Goal: Navigation & Orientation: Find specific page/section

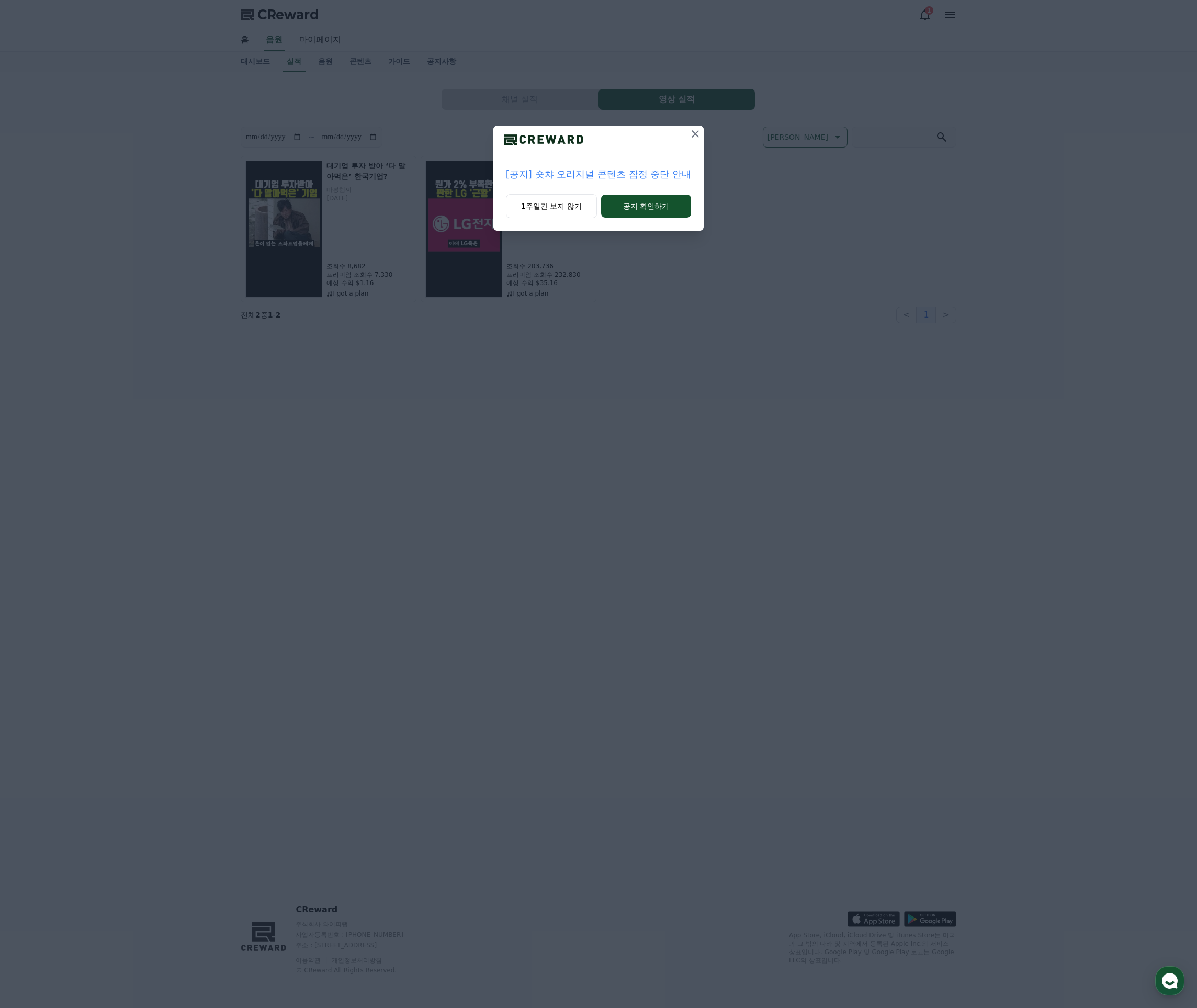
click at [692, 128] on icon at bounding box center [695, 134] width 13 height 13
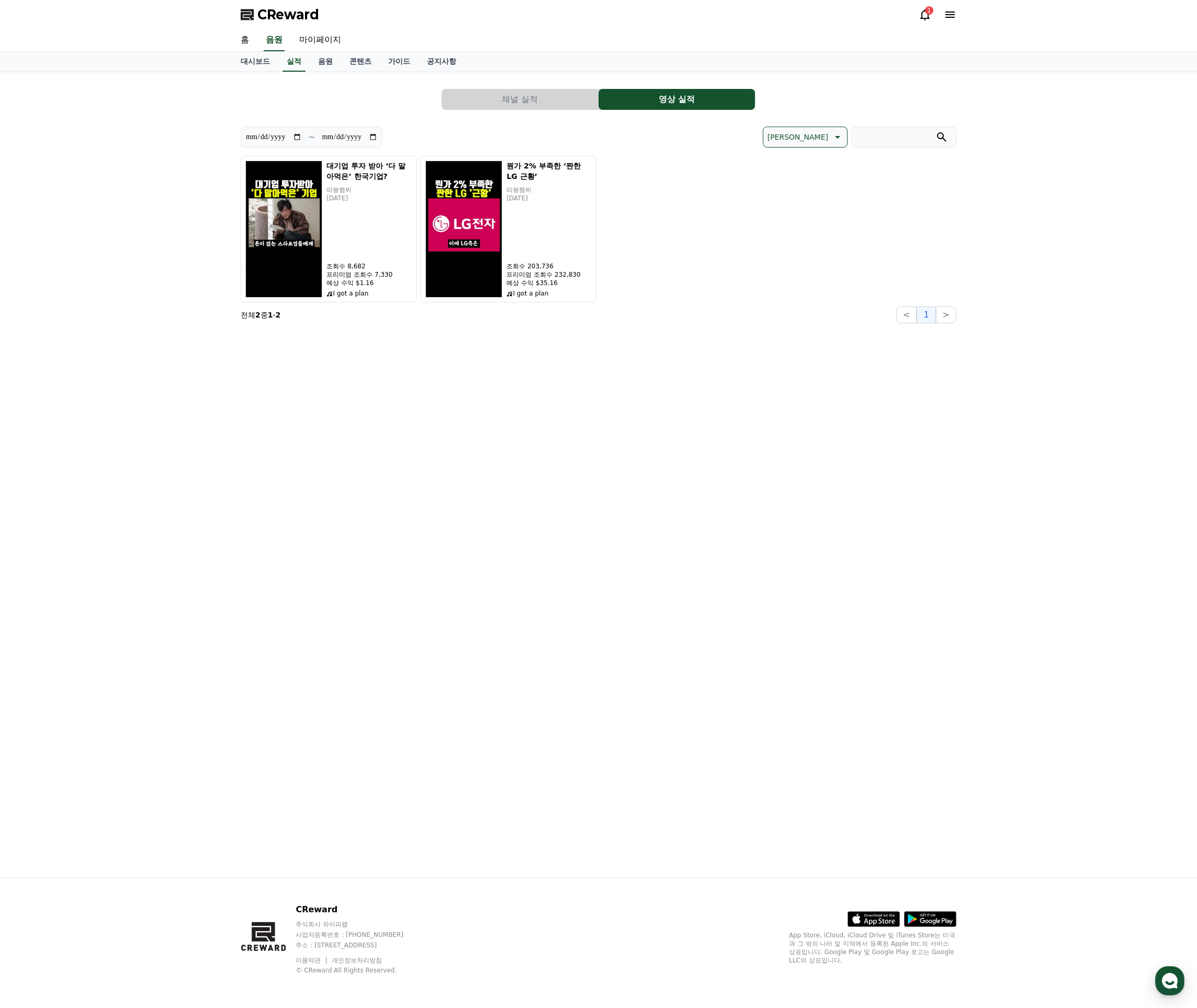
click at [604, 339] on div "**********" at bounding box center [598, 475] width 733 height 806
click at [557, 258] on div "뭔가 2% 부족한 ‘짠한 LG 근황’ 따봉햄찌 [DATE] 조회수 203,736 프리미엄 조회수 232,830 예상 수익 $35.16 I go…" at bounding box center [549, 229] width 85 height 137
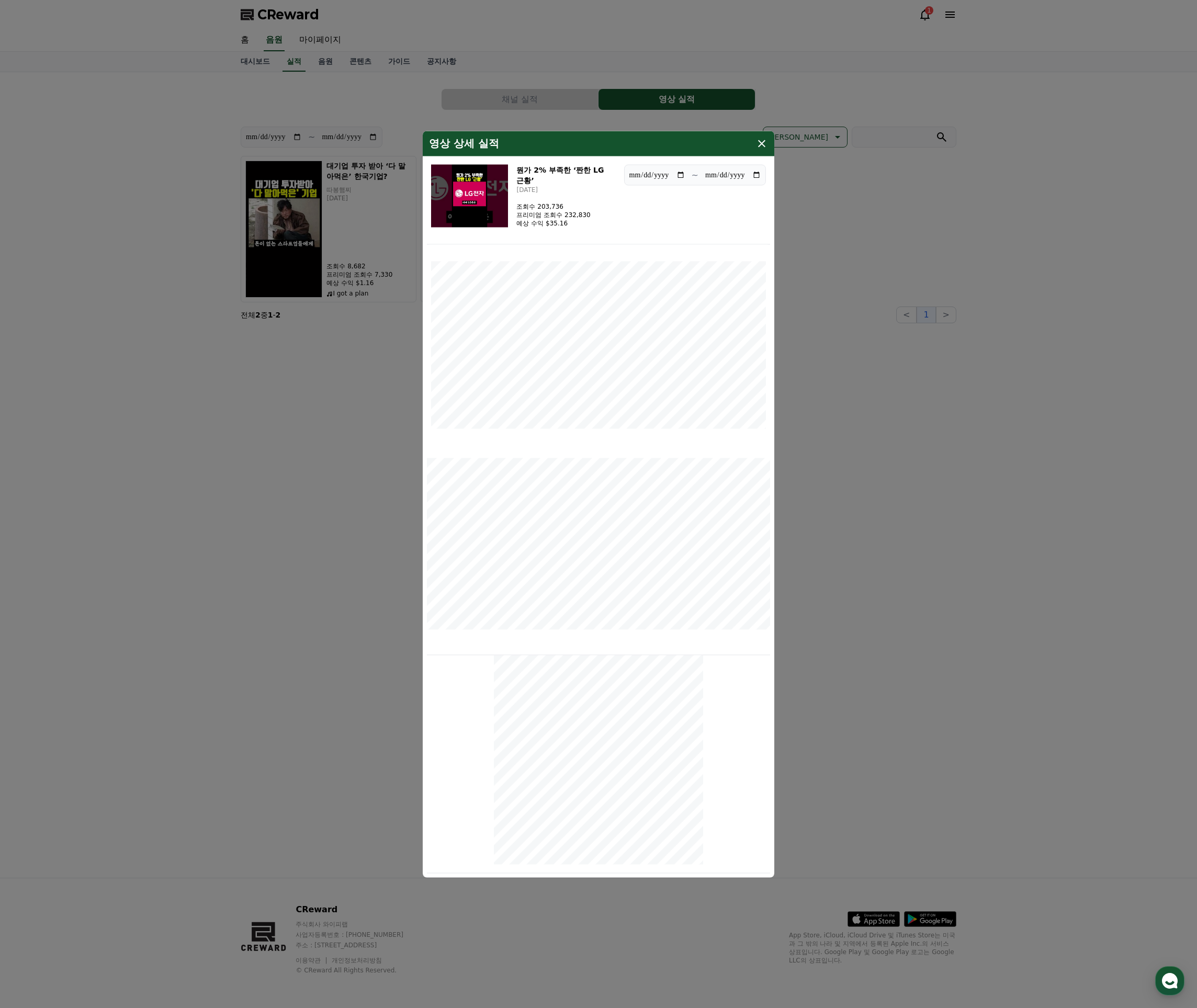
click at [764, 141] on icon "modal" at bounding box center [762, 143] width 7 height 7
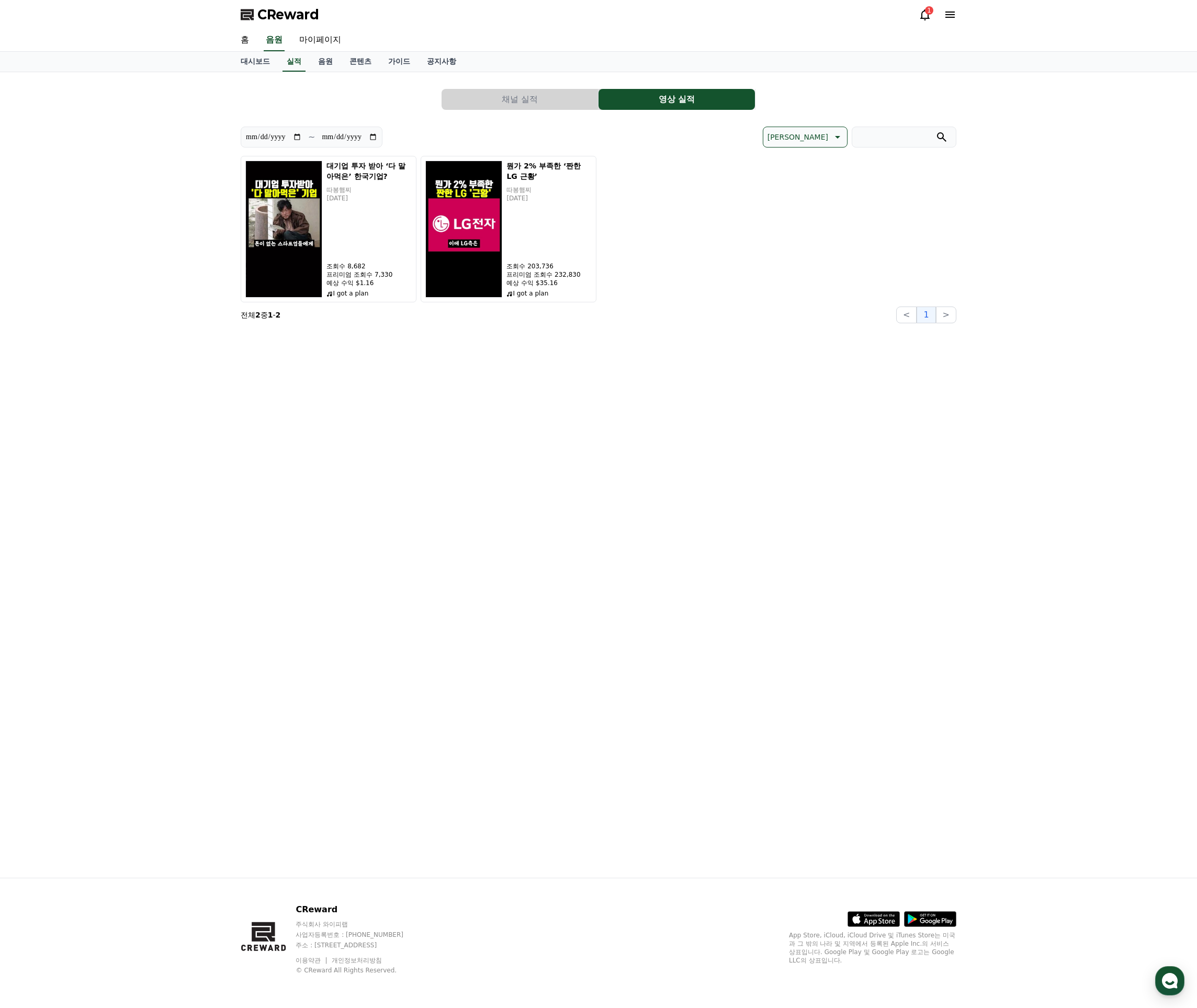
click at [532, 100] on button "채널 실적" at bounding box center [520, 99] width 156 height 21
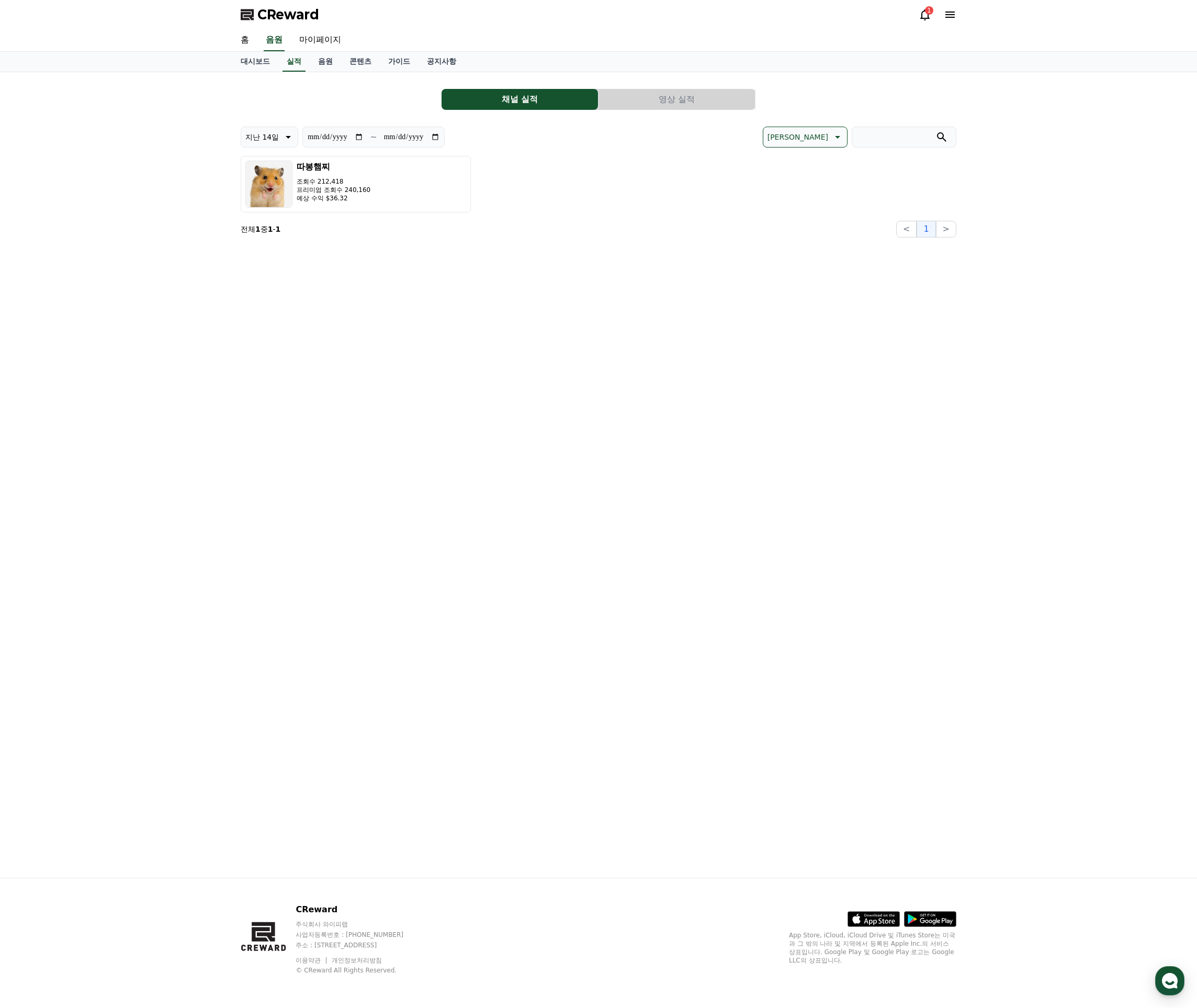
click at [641, 101] on button "영상 실적" at bounding box center [677, 99] width 156 height 21
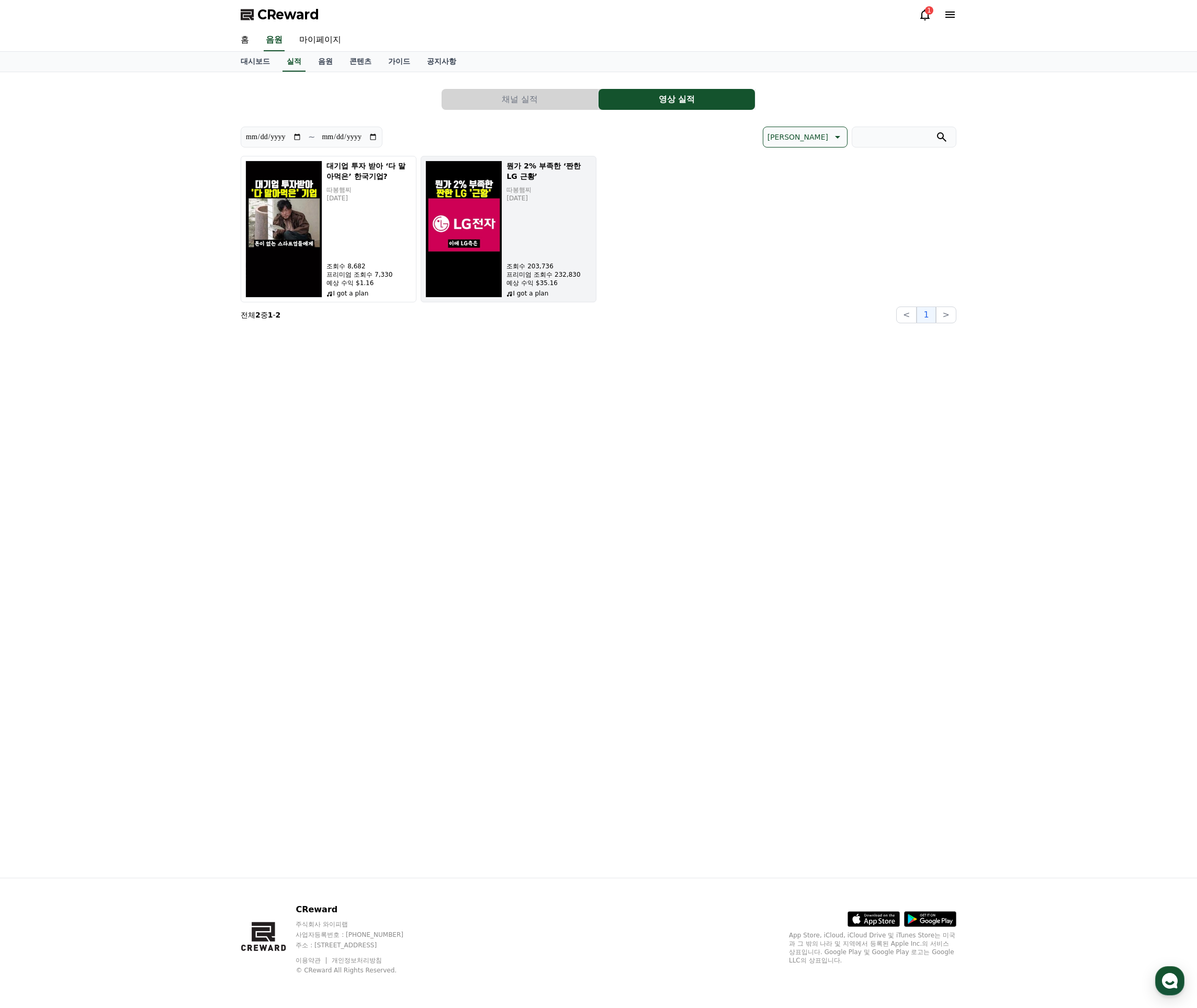
click at [555, 241] on div "뭔가 2% 부족한 ‘짠한 LG 근황’ 따봉햄찌 [DATE] 조회수 203,736 프리미엄 조회수 232,830 예상 수익 $35.16 I go…" at bounding box center [549, 229] width 85 height 137
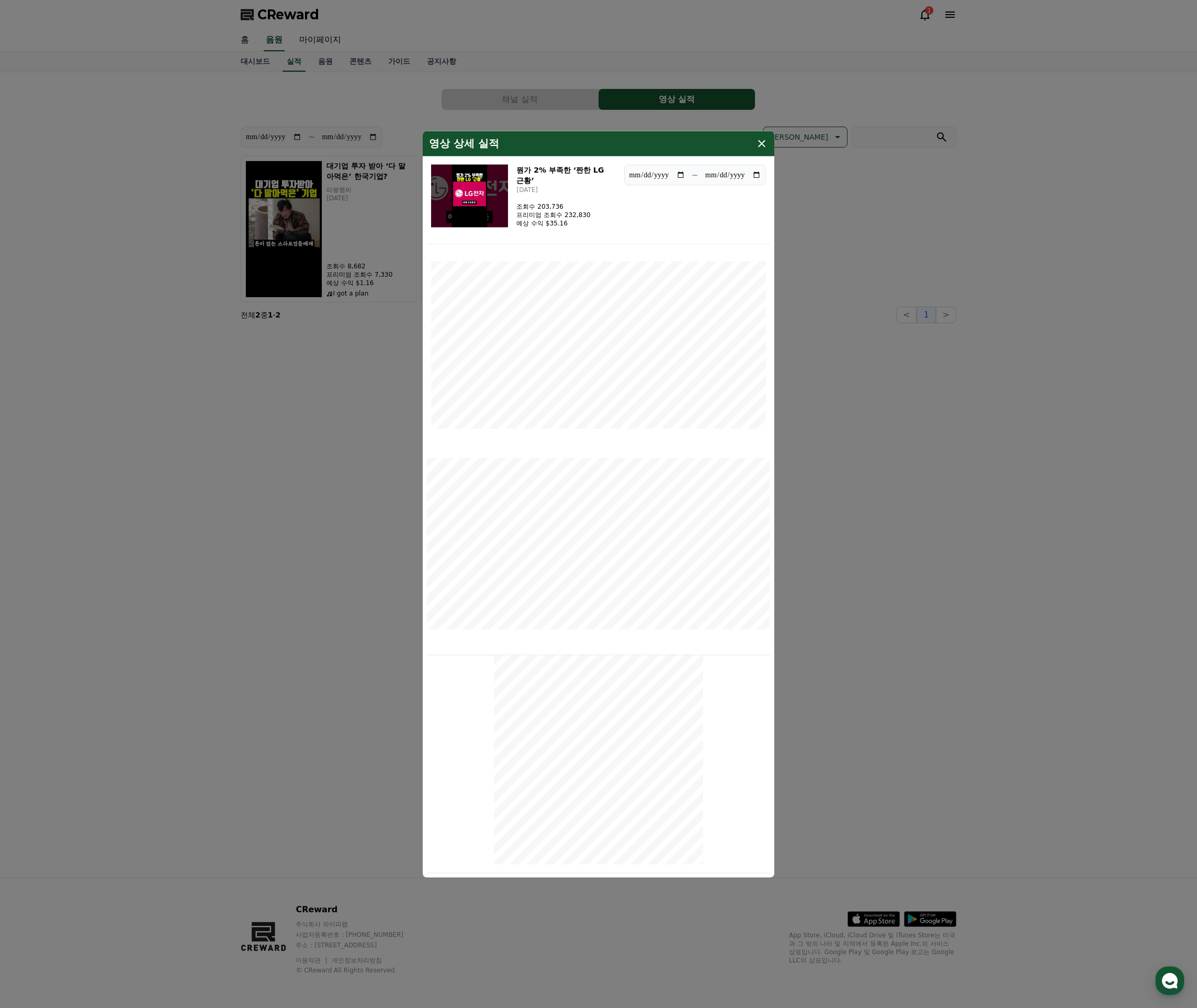
click at [758, 147] on icon "modal" at bounding box center [762, 143] width 13 height 13
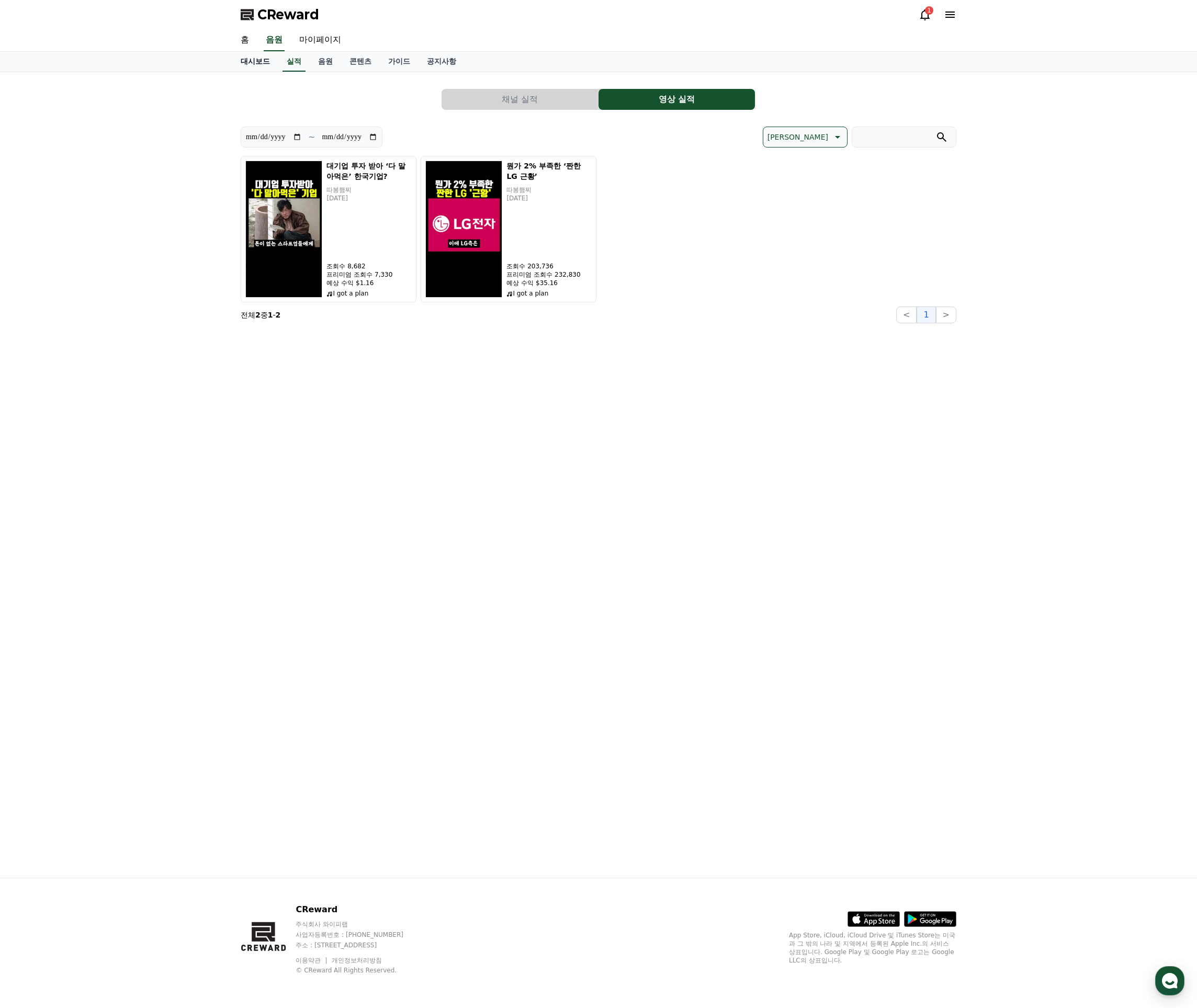
click at [252, 65] on link "대시보드" at bounding box center [255, 62] width 46 height 20
